Goal: Find contact information: Find contact information

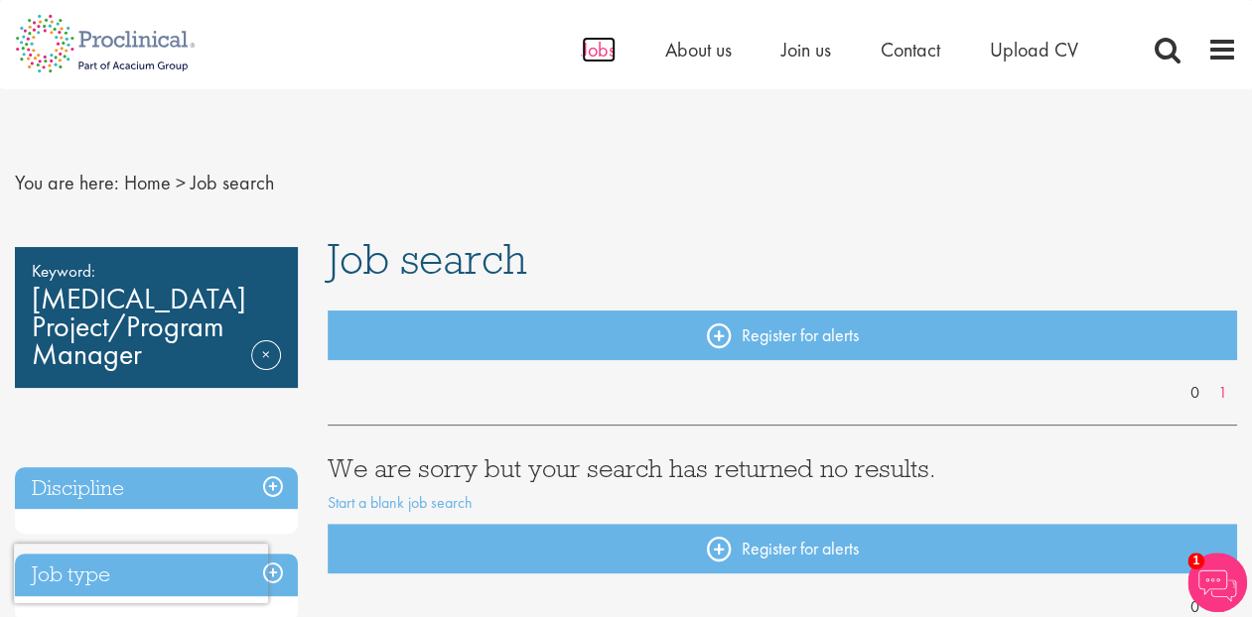
click at [603, 55] on span "Jobs" at bounding box center [599, 50] width 34 height 26
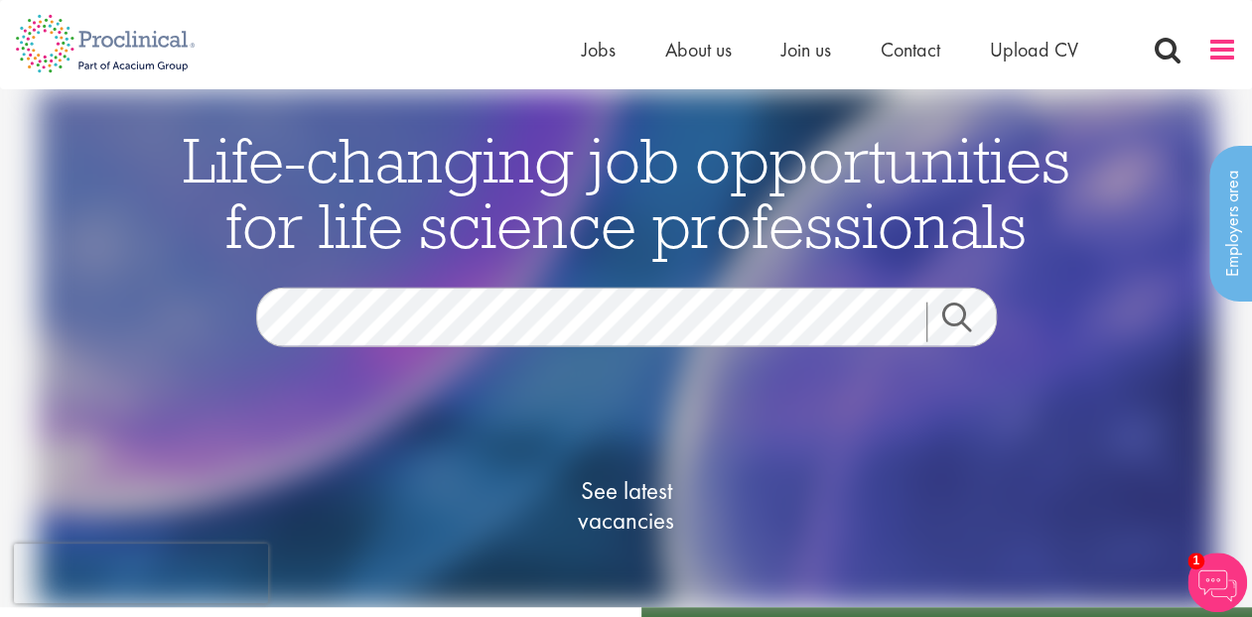
click at [1223, 47] on span at bounding box center [1222, 50] width 30 height 30
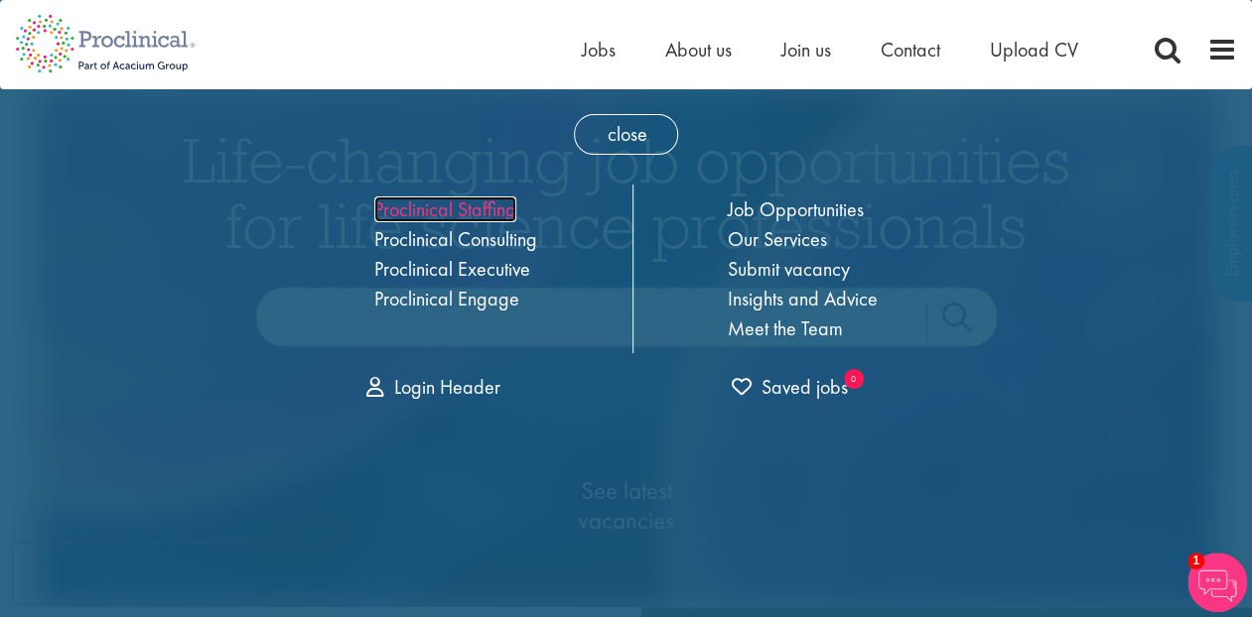
click at [451, 204] on link "Proclinical Staffing" at bounding box center [445, 210] width 142 height 26
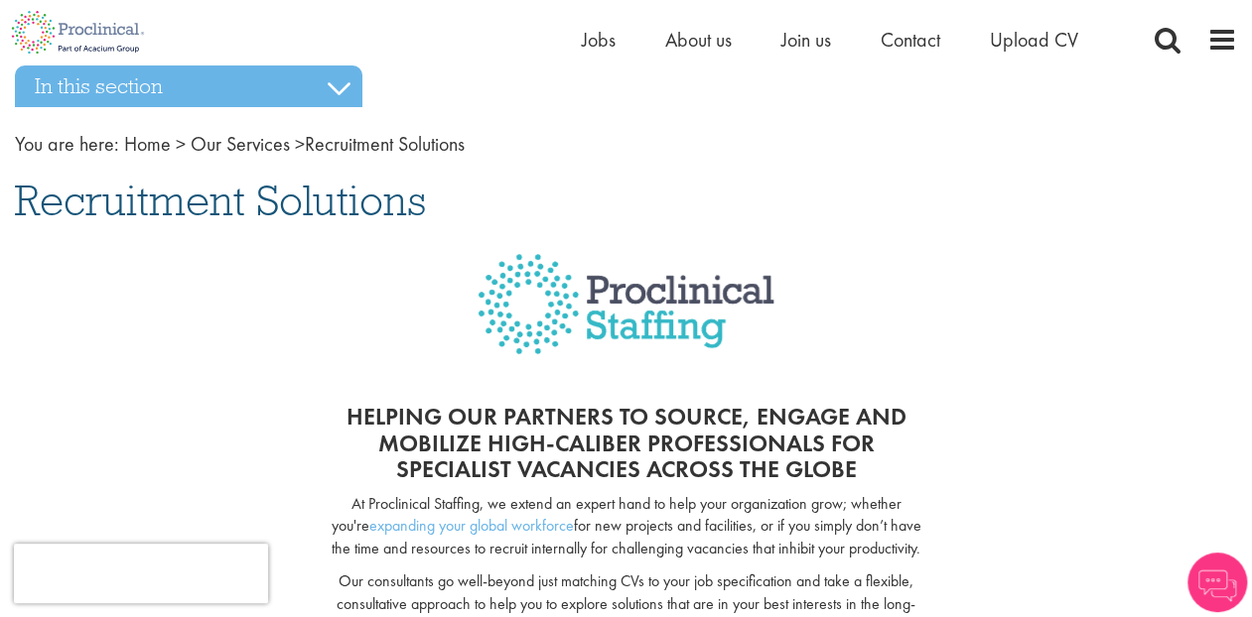
scroll to position [82, 0]
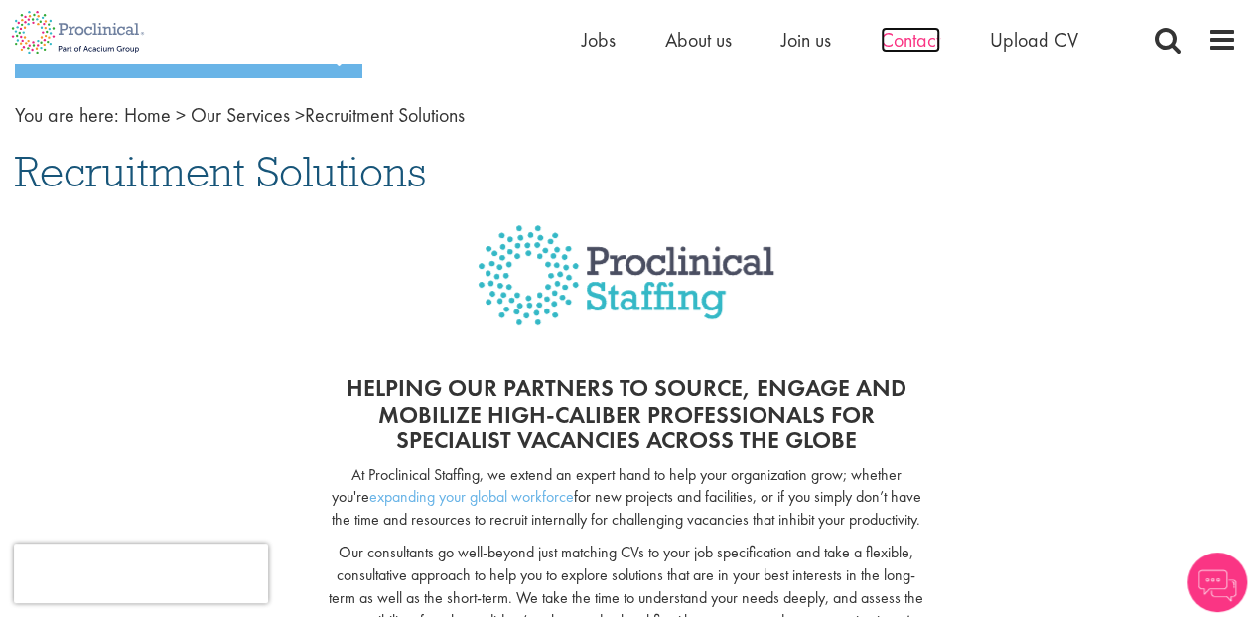
click at [916, 47] on span "Contact" at bounding box center [910, 40] width 60 height 26
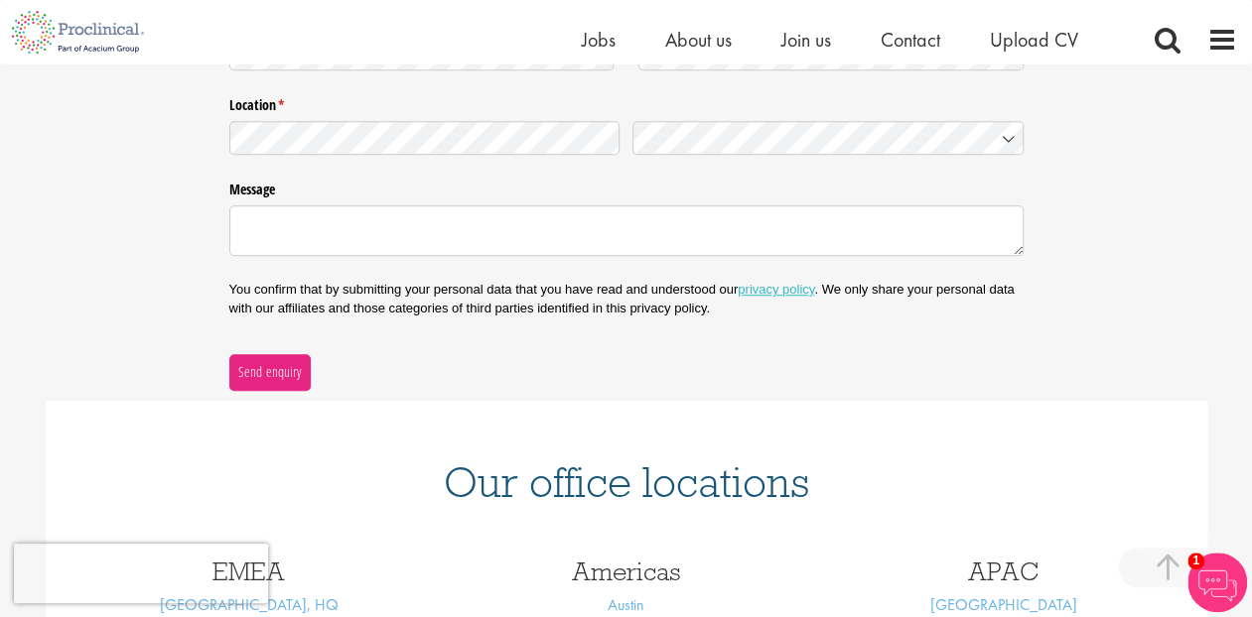
scroll to position [744, 0]
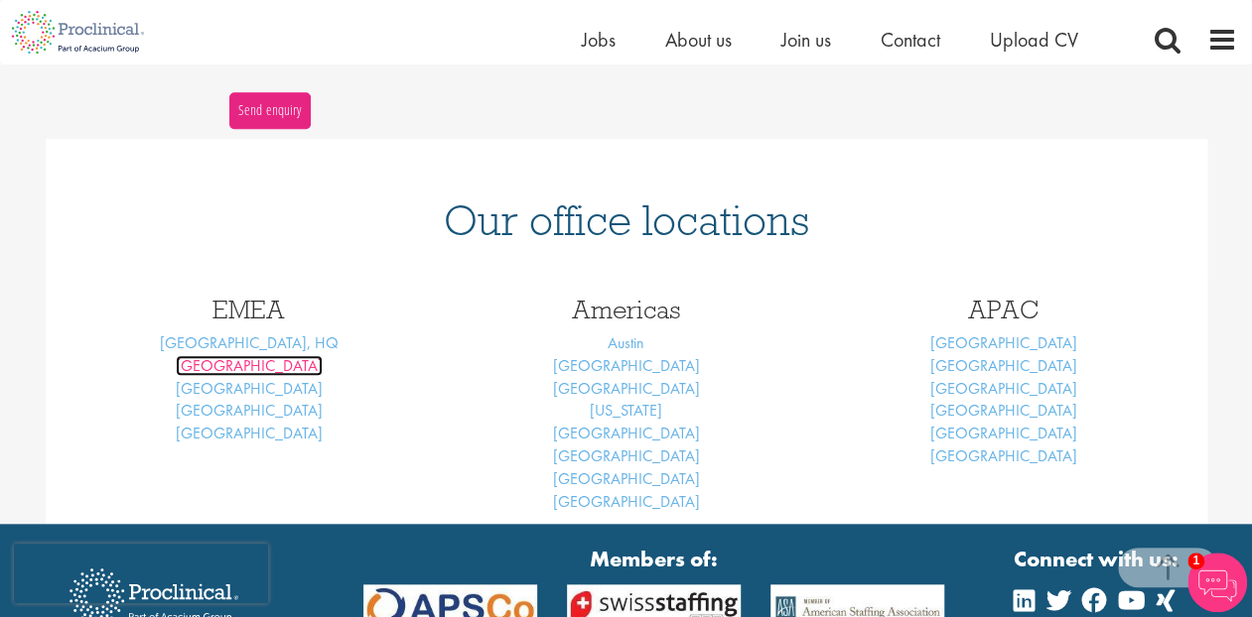
click at [246, 362] on link "[GEOGRAPHIC_DATA]" at bounding box center [249, 365] width 147 height 21
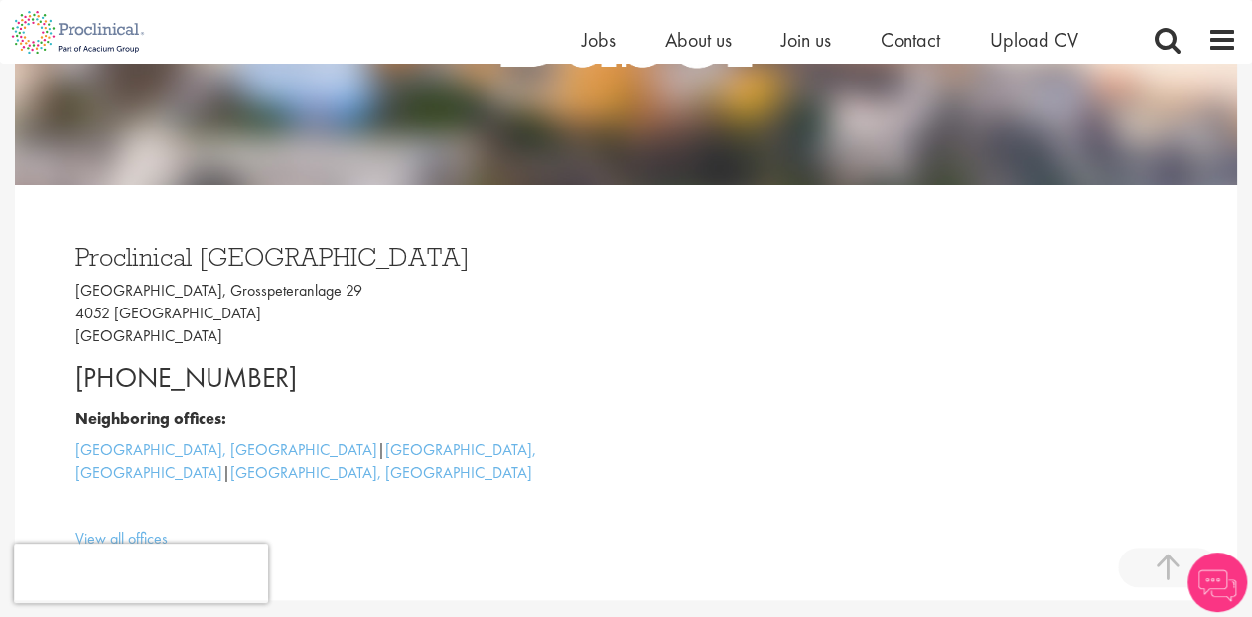
scroll to position [413, 0]
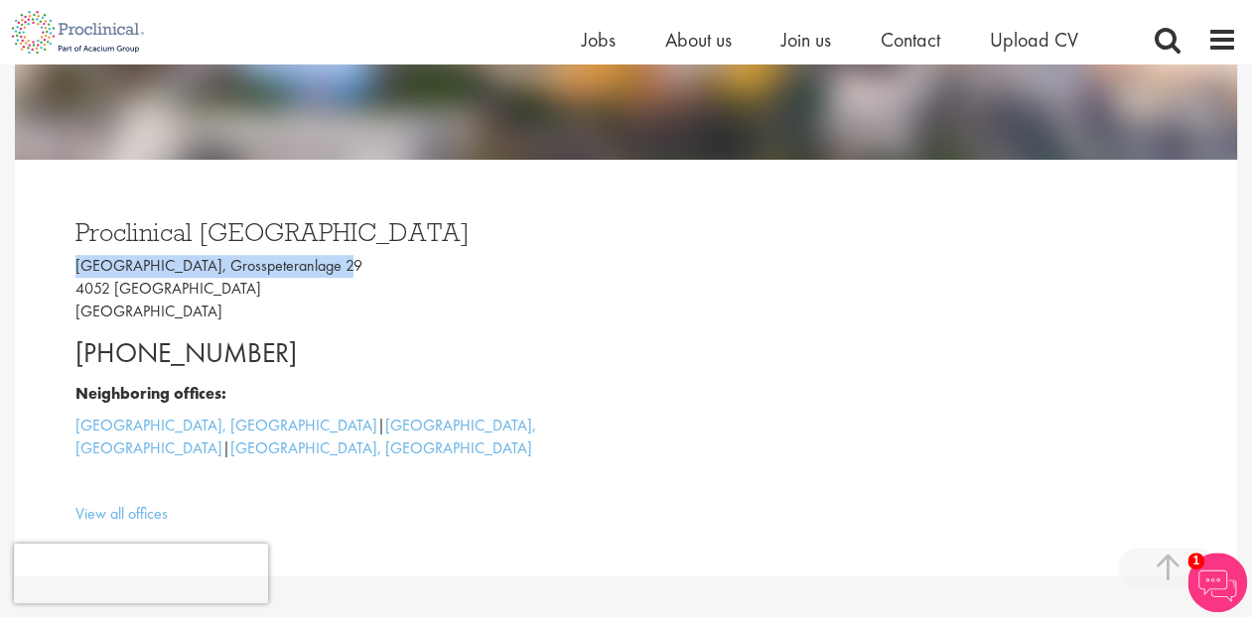
drag, startPoint x: 74, startPoint y: 265, endPoint x: 326, endPoint y: 272, distance: 251.2
click at [326, 272] on p "[GEOGRAPHIC_DATA], [STREET_ADDRESS]" at bounding box center [343, 289] width 536 height 68
copy p "[GEOGRAPHIC_DATA], Grosspeteranlage 29"
